Goal: Browse casually

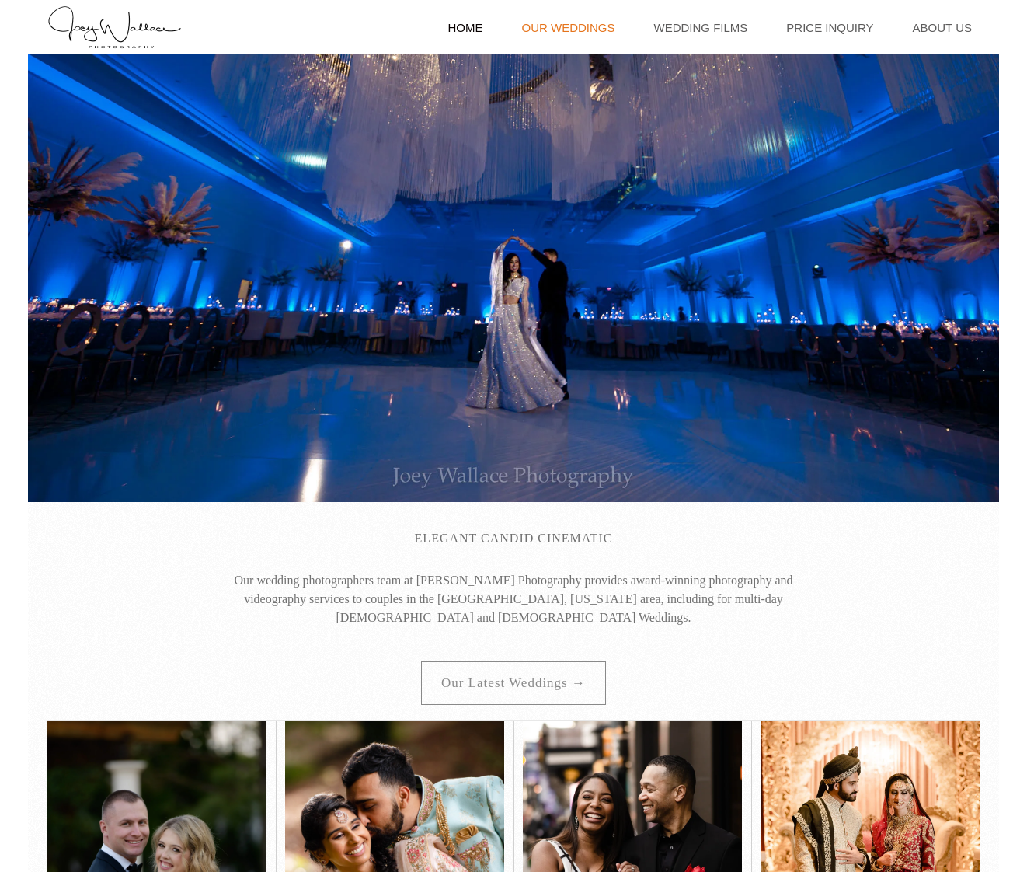
click at [587, 31] on link "Our Weddings" at bounding box center [568, 27] width 109 height 54
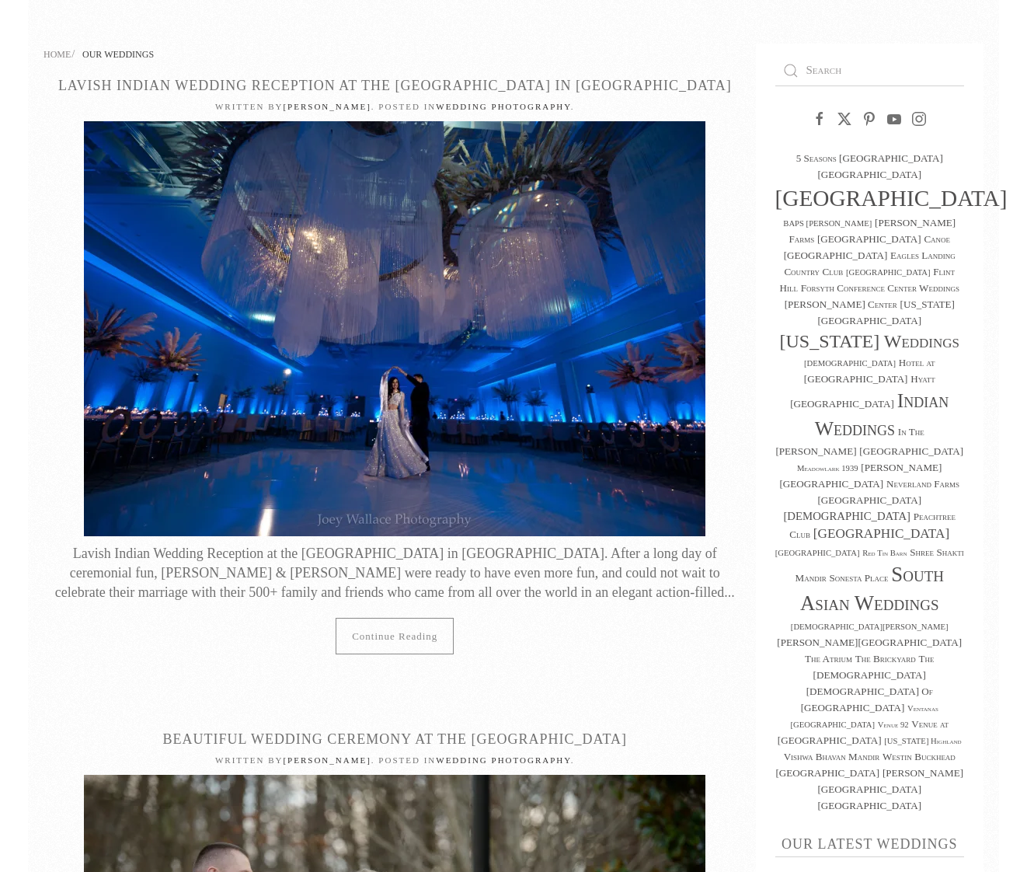
scroll to position [69, 0]
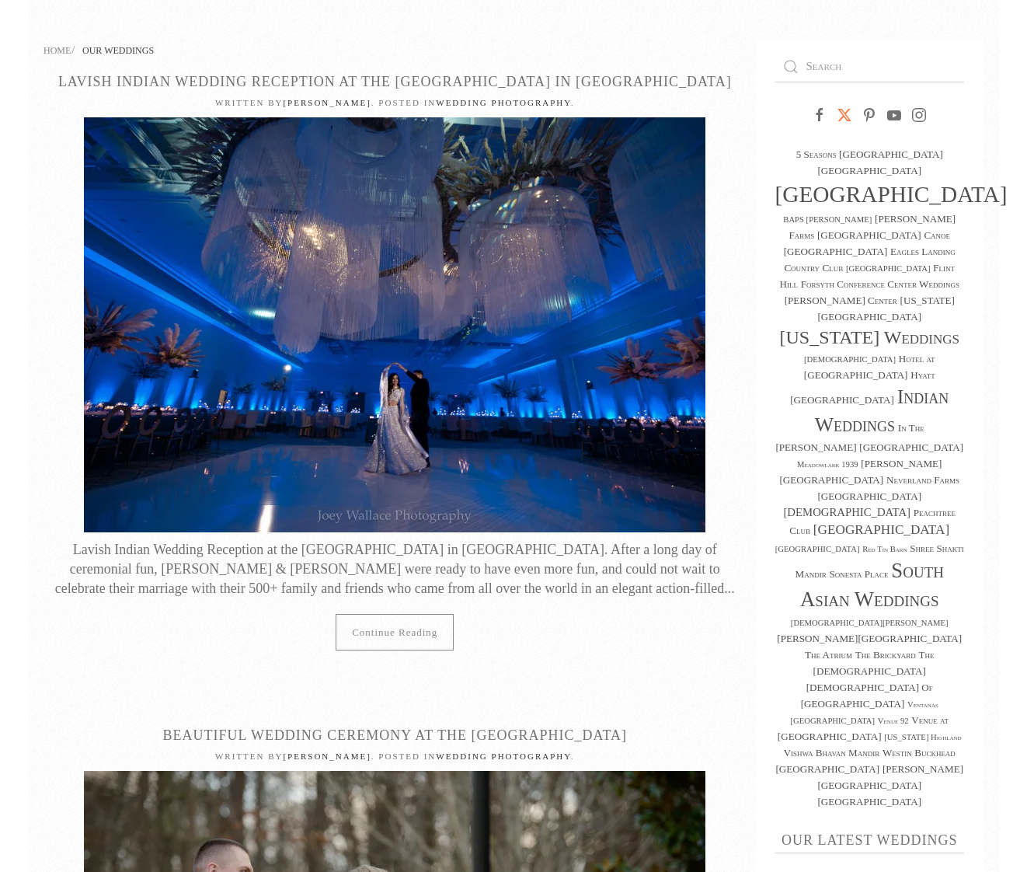
click at [845, 115] on icon at bounding box center [845, 115] width 16 height 16
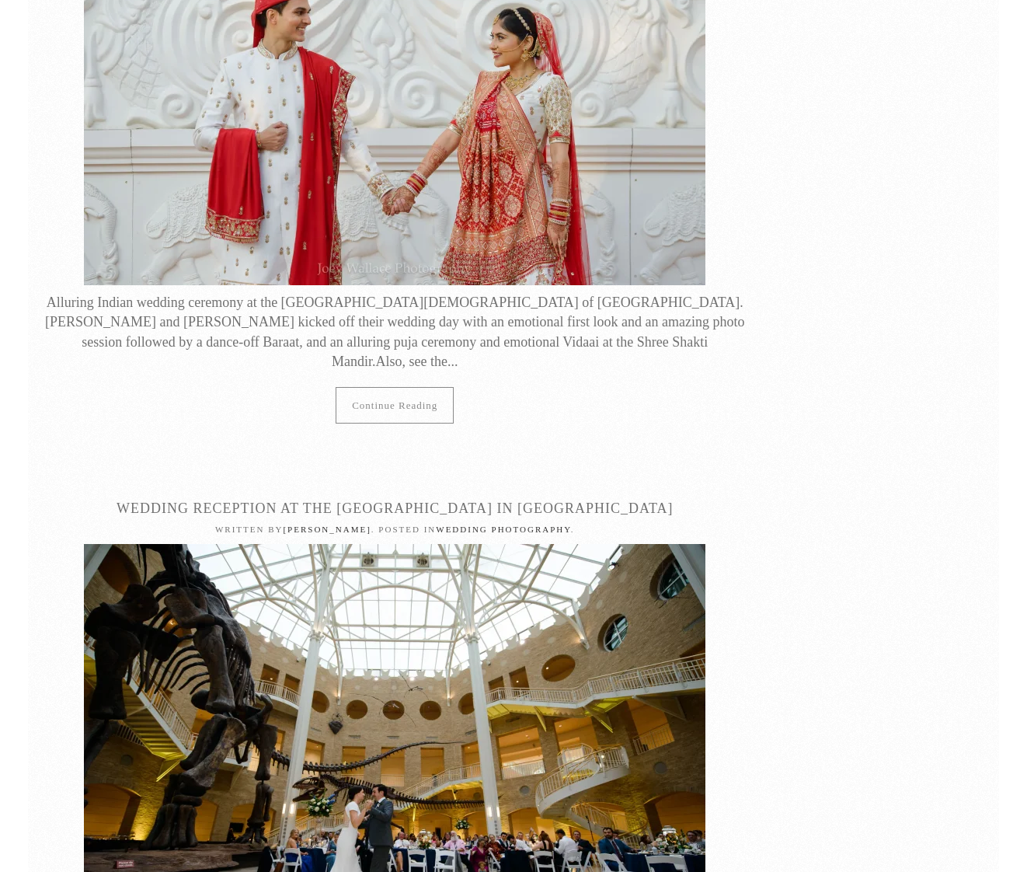
scroll to position [4318, 0]
